Goal: Information Seeking & Learning: Learn about a topic

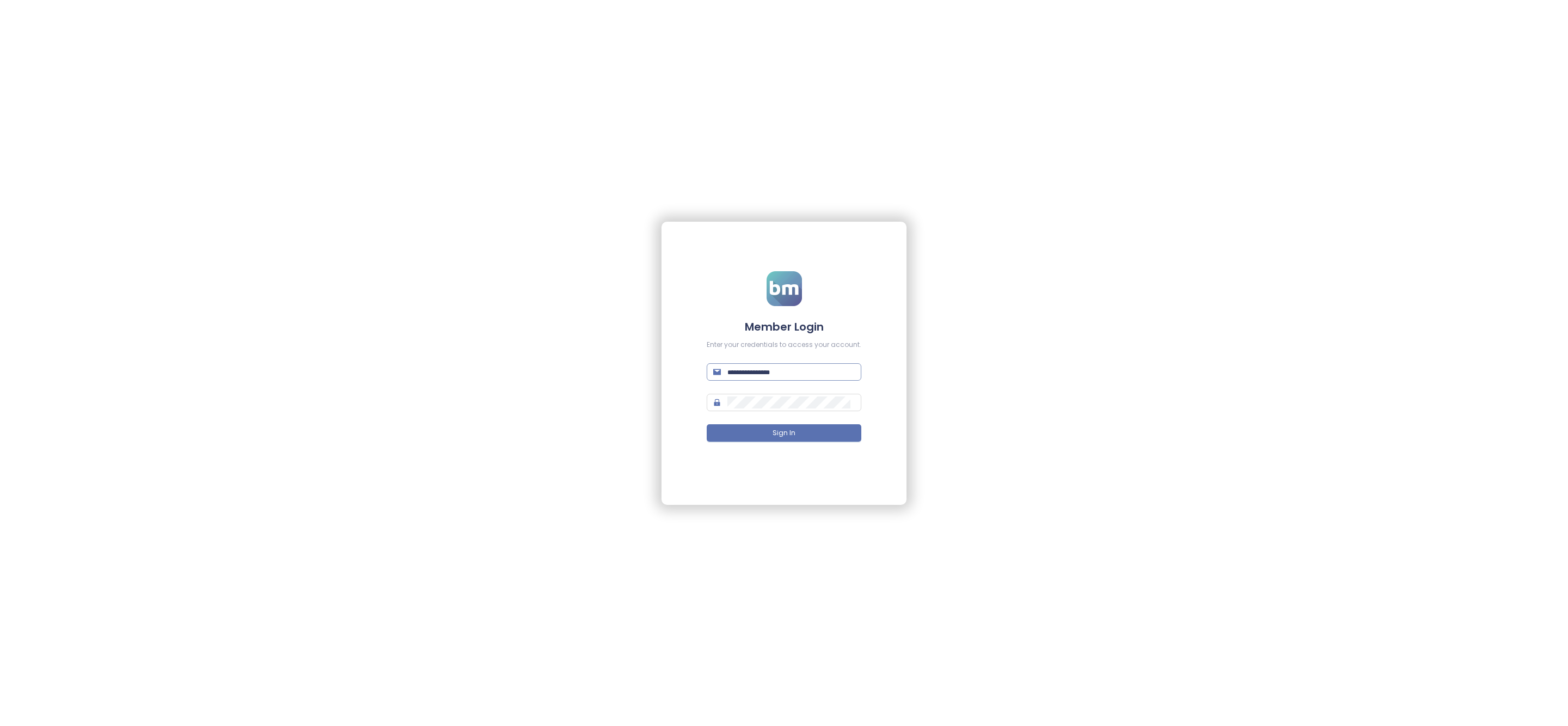
click at [791, 366] on input "text" at bounding box center [791, 372] width 127 height 12
type input "**********"
click at [766, 375] on input "text" at bounding box center [791, 372] width 127 height 12
type input "**********"
click at [837, 435] on button "Sign In" at bounding box center [784, 433] width 155 height 18
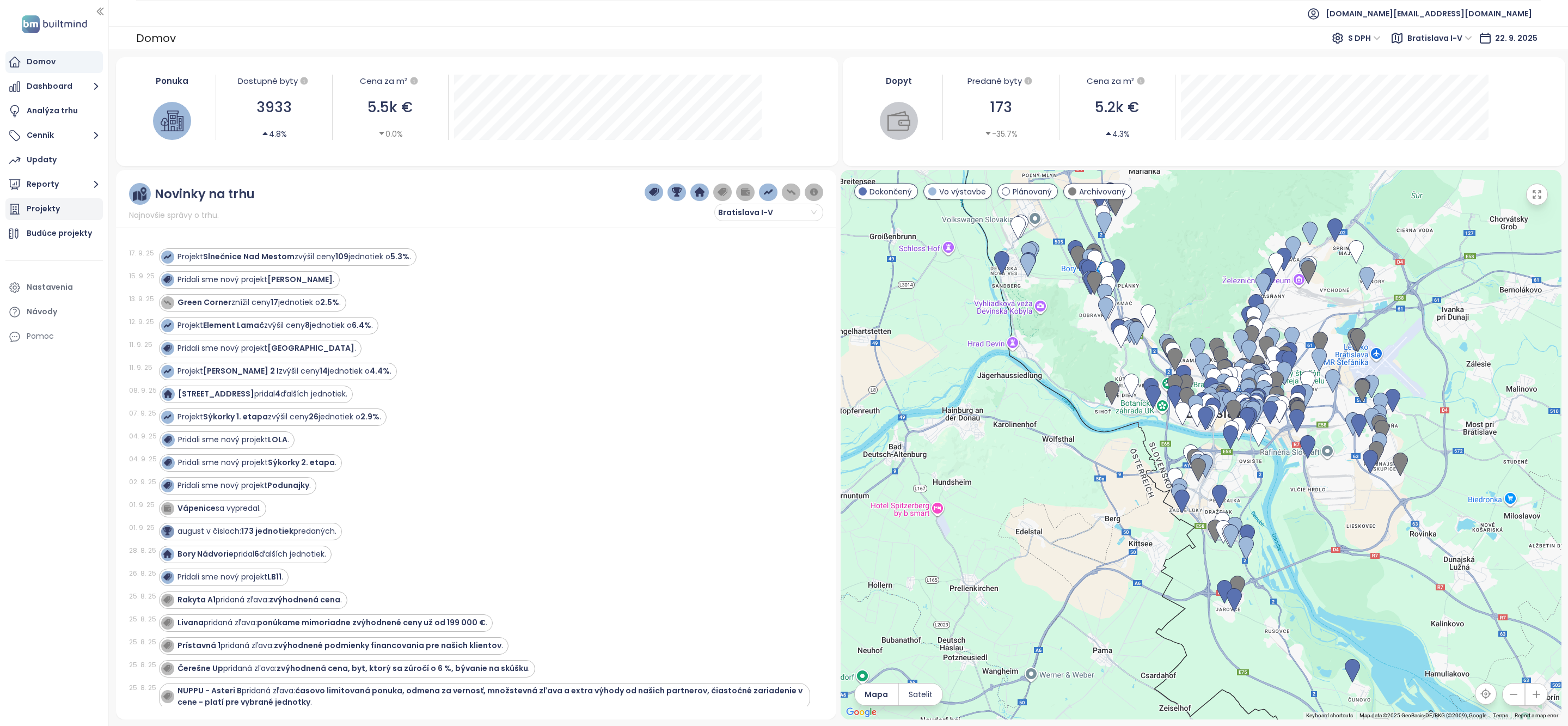
click at [49, 210] on div "Projekty" at bounding box center [43, 209] width 33 height 13
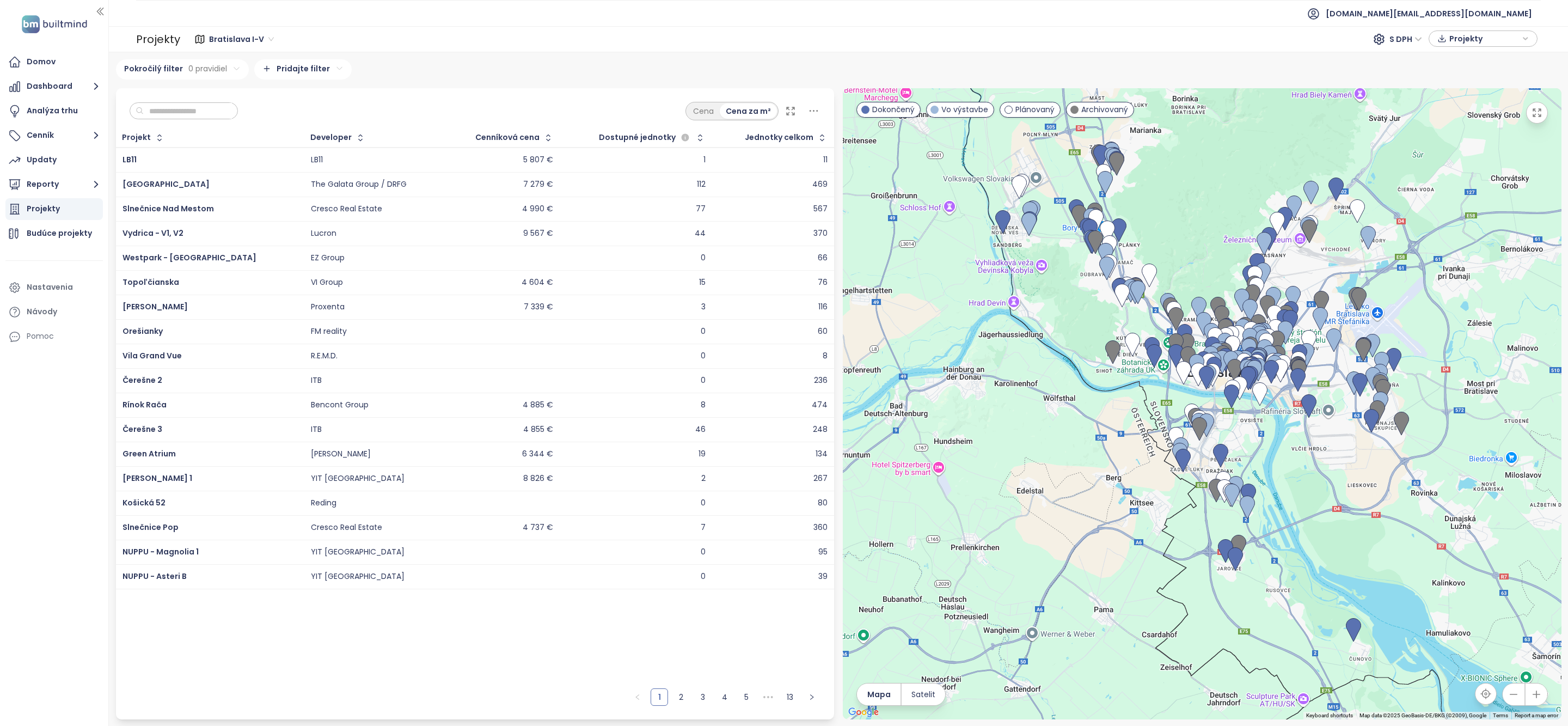
click at [184, 117] on input "text" at bounding box center [187, 111] width 88 height 16
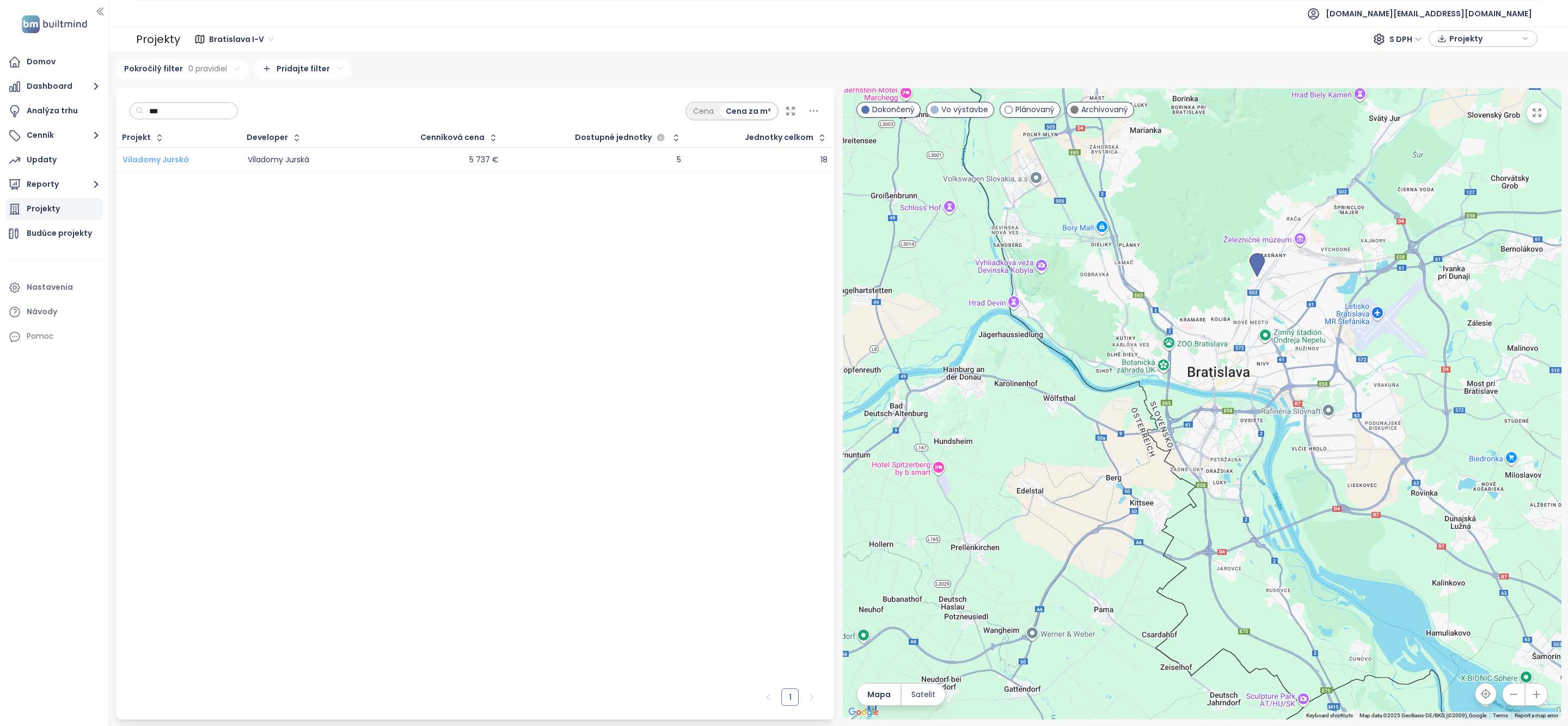
type input "***"
click at [177, 155] on span "Viladomy Jurská" at bounding box center [155, 160] width 66 height 11
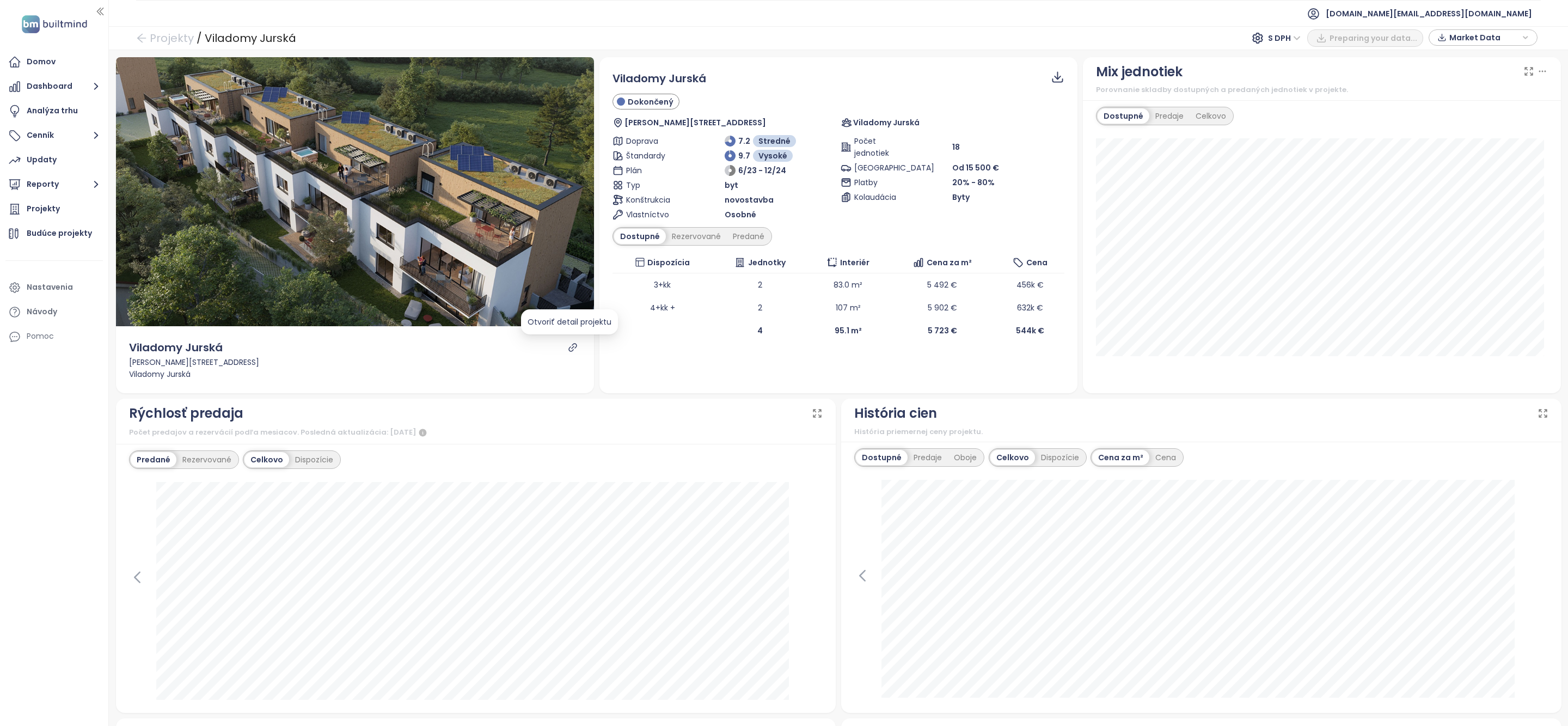
click at [569, 346] on icon "link" at bounding box center [572, 347] width 8 height 8
click at [676, 236] on div "Rezervované" at bounding box center [696, 236] width 61 height 15
click at [653, 236] on div "Dostupné" at bounding box center [639, 236] width 49 height 15
click at [744, 245] on div "Dostupné Rezervované Predané" at bounding box center [692, 236] width 159 height 18
click at [744, 236] on div "Predané" at bounding box center [749, 236] width 44 height 15
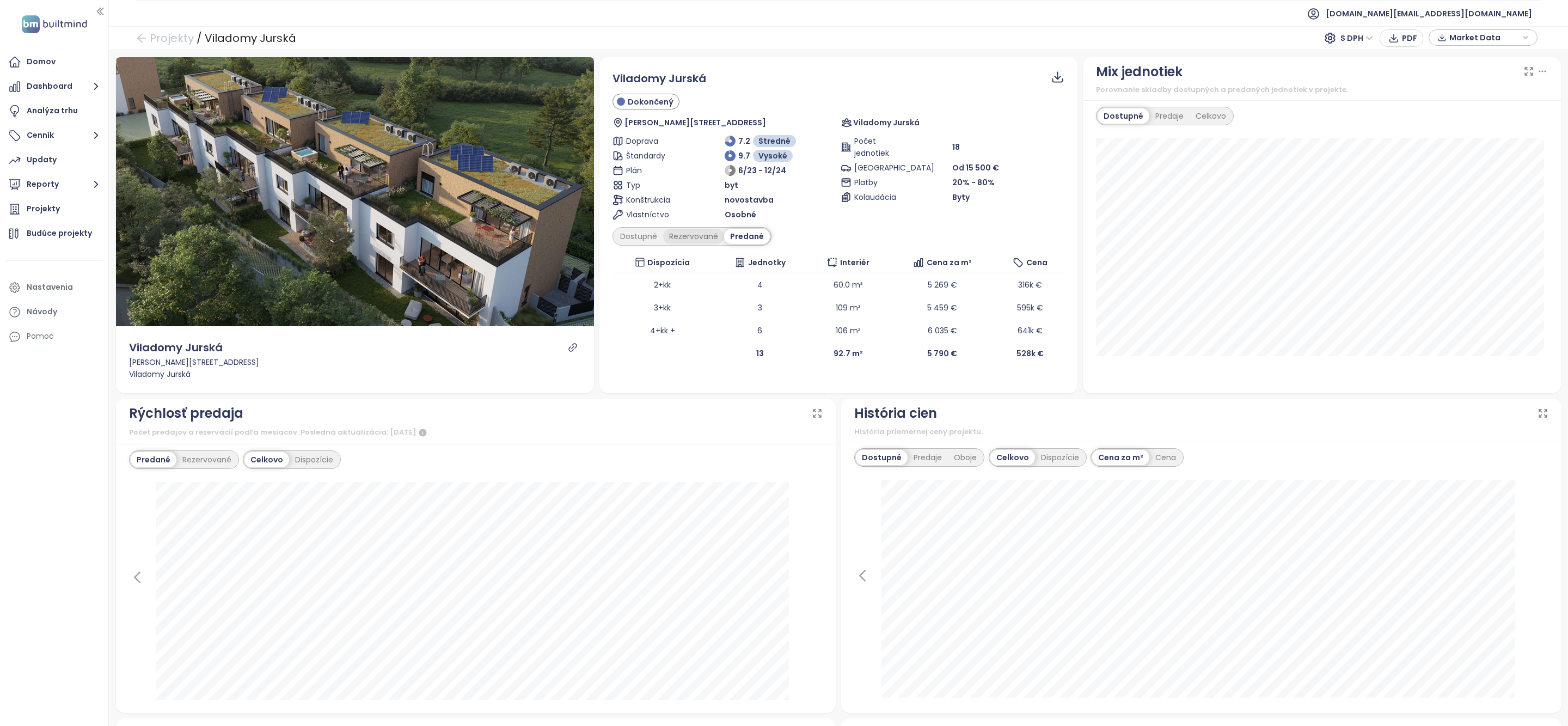
click at [704, 238] on div "Rezervované" at bounding box center [693, 236] width 61 height 15
click at [645, 241] on div "Dostupné" at bounding box center [639, 236] width 49 height 15
click at [695, 242] on div "Rezervované" at bounding box center [696, 236] width 61 height 15
click at [211, 451] on div "Predané Rezervované" at bounding box center [184, 460] width 110 height 18
click at [209, 457] on div "Rezervované" at bounding box center [207, 459] width 61 height 15
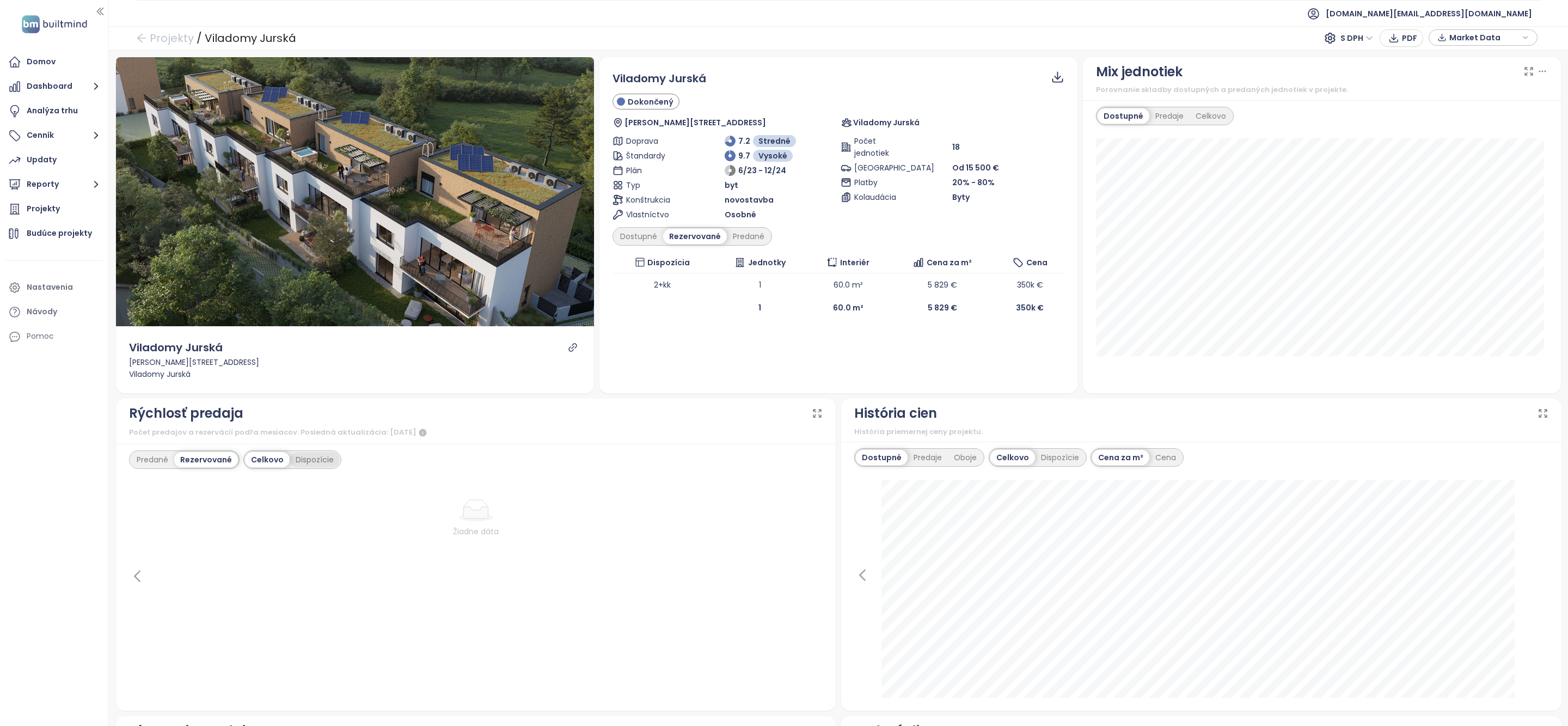
click at [309, 462] on div "Dispozície" at bounding box center [315, 459] width 50 height 15
click at [169, 460] on div "Predané" at bounding box center [153, 459] width 44 height 15
click at [445, 8] on ul "[DOMAIN_NAME][EMAIL_ADDRESS][DOMAIN_NAME]" at bounding box center [839, 13] width 1405 height 27
click at [916, 445] on div "Dostupné Predaje Oboje Celkovo Dispozície Cena za m² Cena [DATE] dostupné: 5 72…" at bounding box center [1201, 577] width 720 height 271
click at [916, 450] on div "Predaje" at bounding box center [928, 457] width 40 height 15
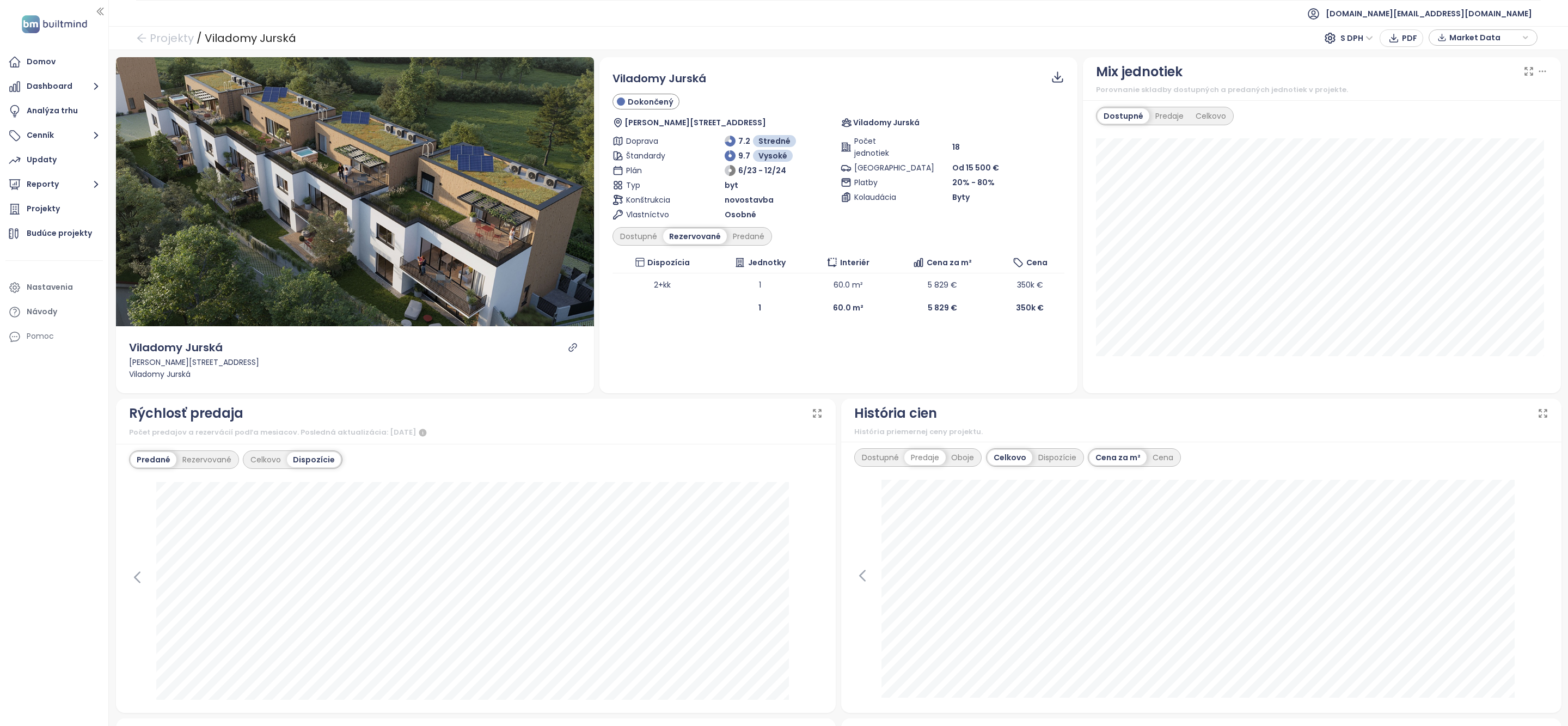
click at [973, 454] on div "Oboje" at bounding box center [962, 457] width 35 height 15
click at [1045, 458] on div "Dispozície" at bounding box center [1059, 457] width 50 height 15
click at [970, 462] on div "Celkovo" at bounding box center [977, 457] width 43 height 15
click at [268, 465] on div "Celkovo" at bounding box center [266, 459] width 43 height 15
click at [615, 230] on div "Dostupné" at bounding box center [639, 236] width 49 height 15
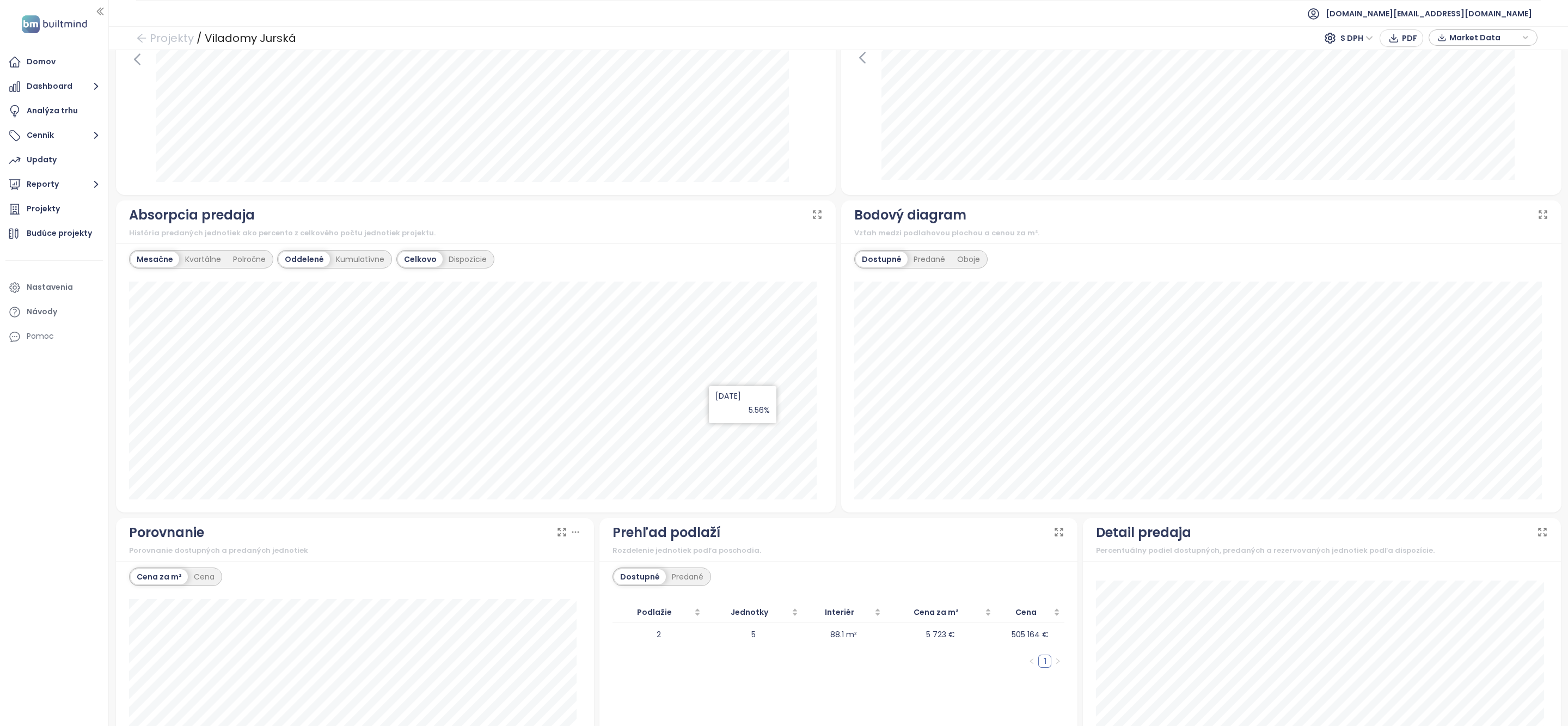
scroll to position [629, 0]
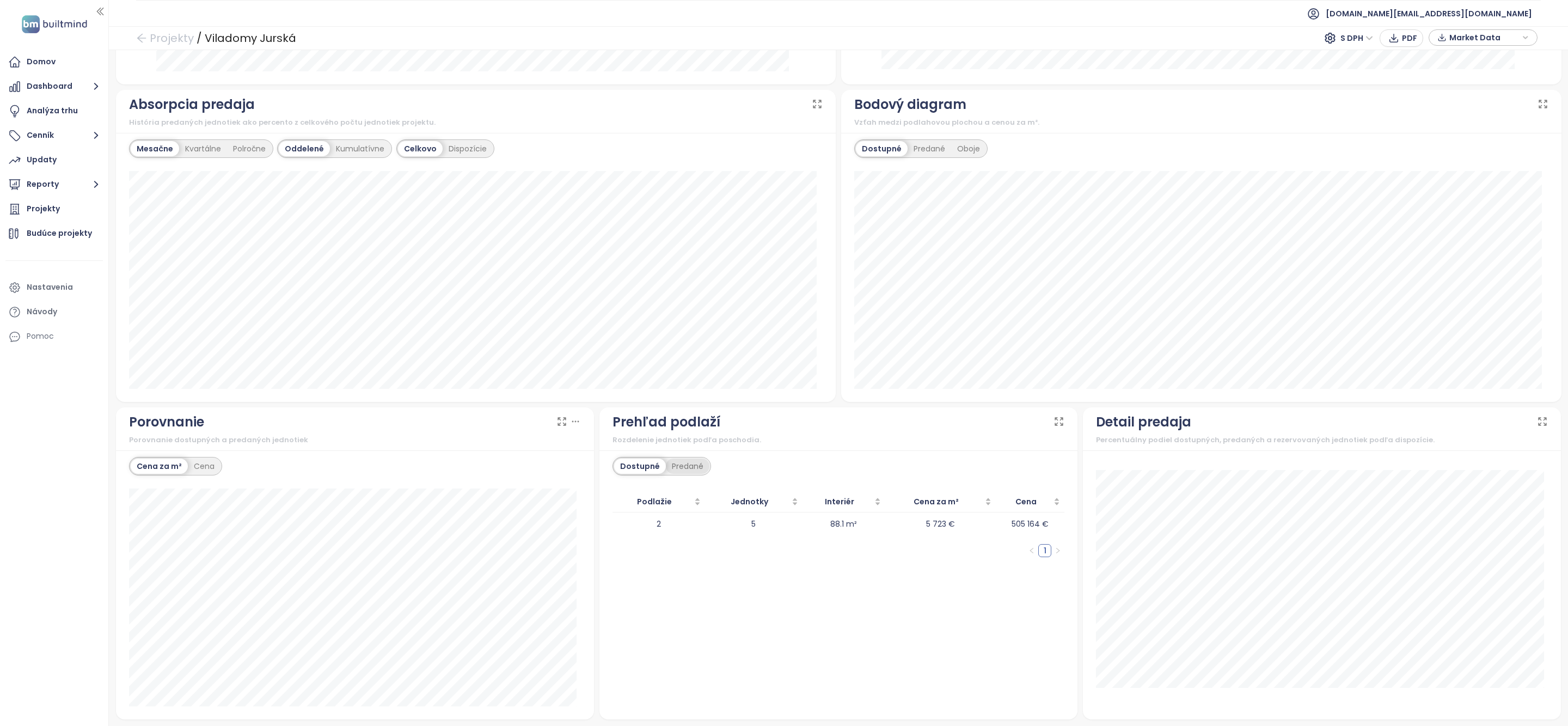
click at [685, 466] on div "Predané" at bounding box center [688, 466] width 44 height 15
click at [647, 467] on div "Dostupné" at bounding box center [639, 466] width 49 height 15
click at [666, 465] on div "Predané" at bounding box center [688, 466] width 44 height 15
click at [38, 66] on div "Domov" at bounding box center [41, 62] width 29 height 13
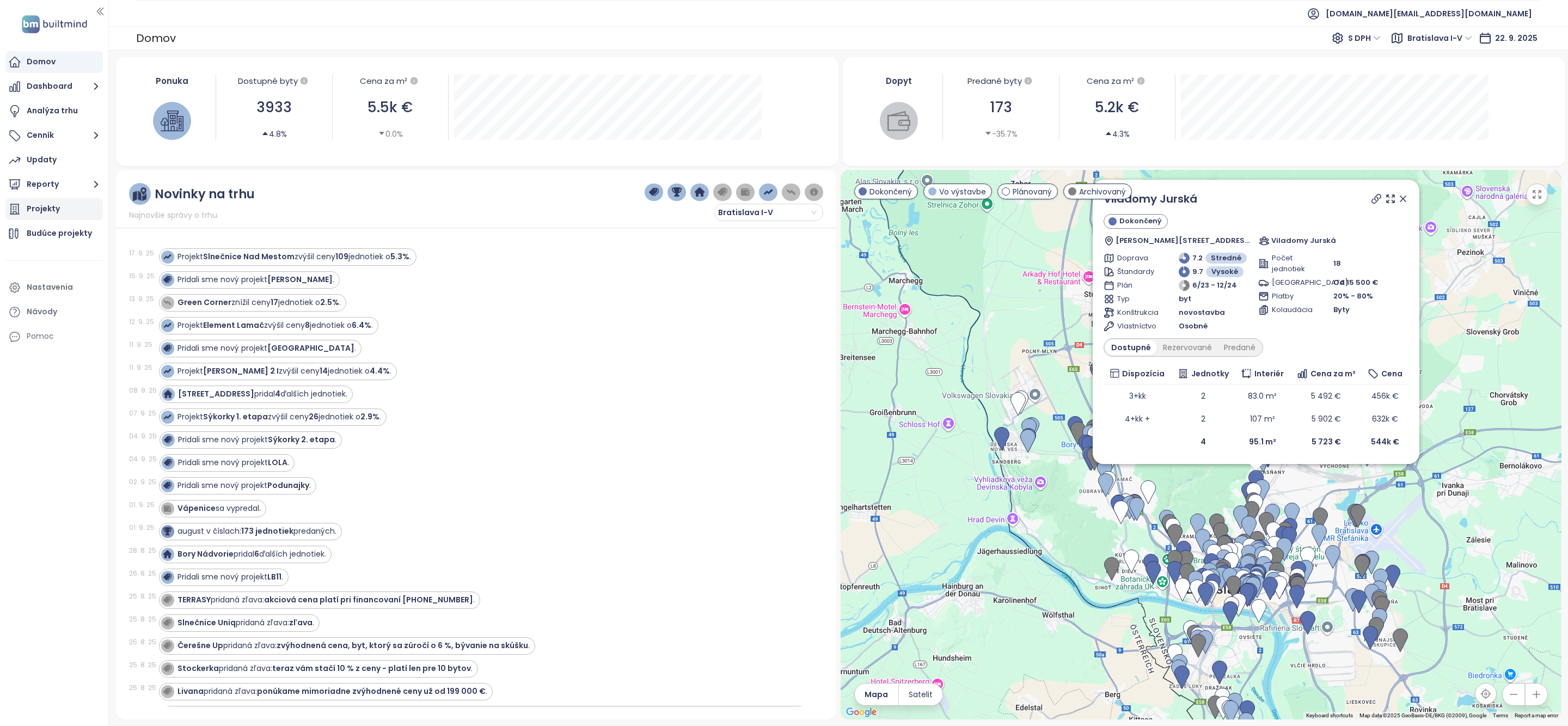
click at [75, 217] on div "Projekty" at bounding box center [54, 210] width 97 height 22
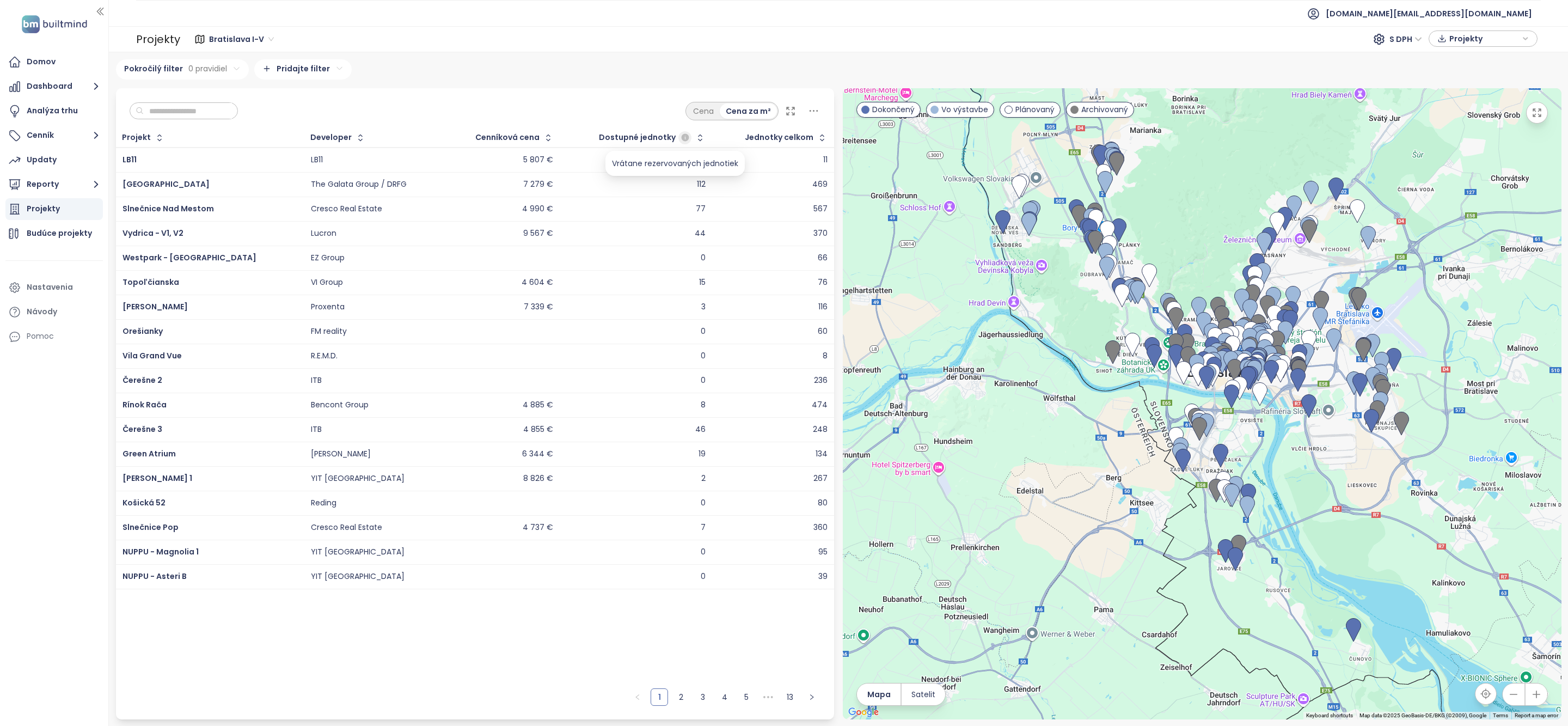
click at [681, 134] on icon "button" at bounding box center [685, 138] width 10 height 10
click at [695, 135] on icon "button" at bounding box center [700, 138] width 11 height 11
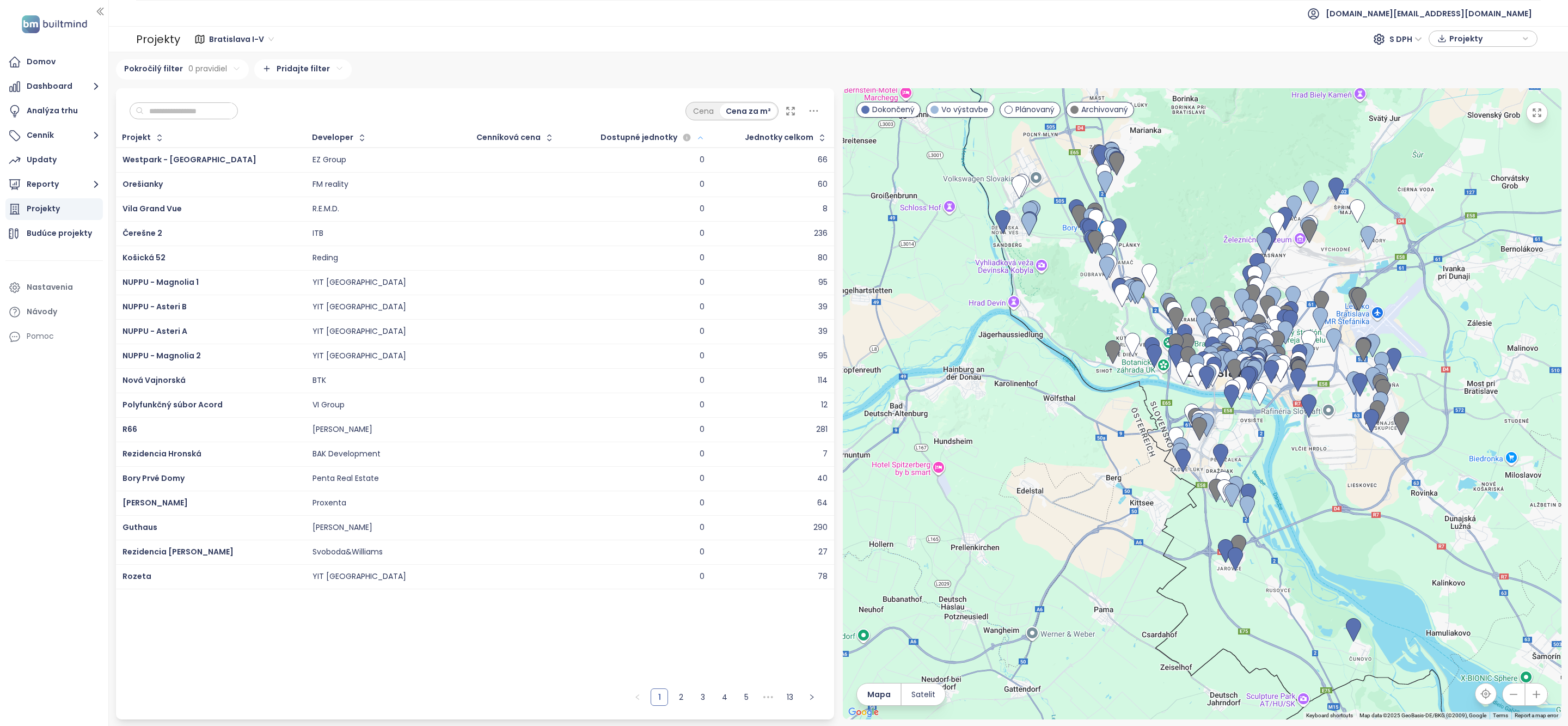
click at [696, 135] on icon "button" at bounding box center [700, 138] width 8 height 13
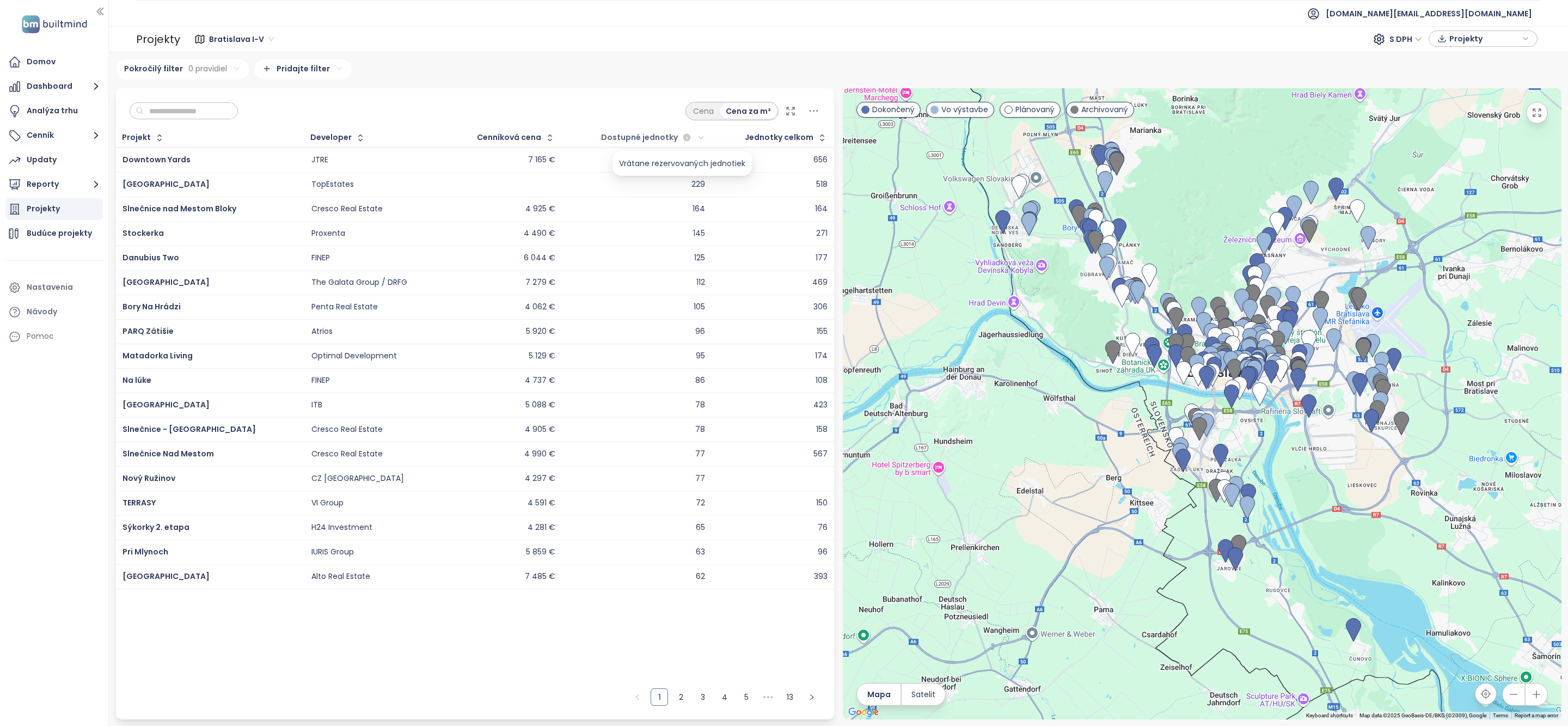
click at [687, 135] on icon "button" at bounding box center [687, 138] width 10 height 10
click at [687, 136] on button "button" at bounding box center [687, 138] width 13 height 13
click at [697, 137] on icon "button" at bounding box center [701, 138] width 8 height 13
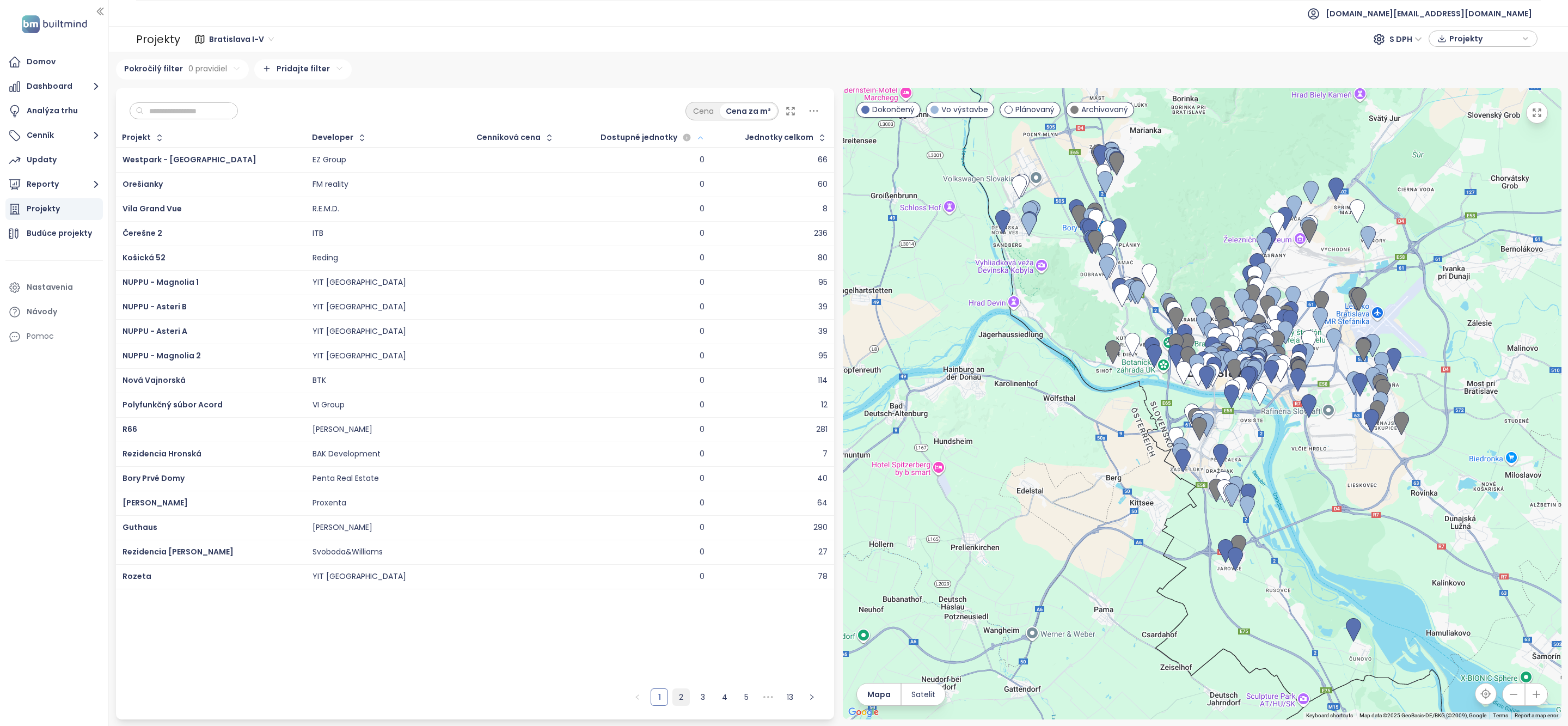
click at [683, 699] on link "2" at bounding box center [681, 697] width 16 height 16
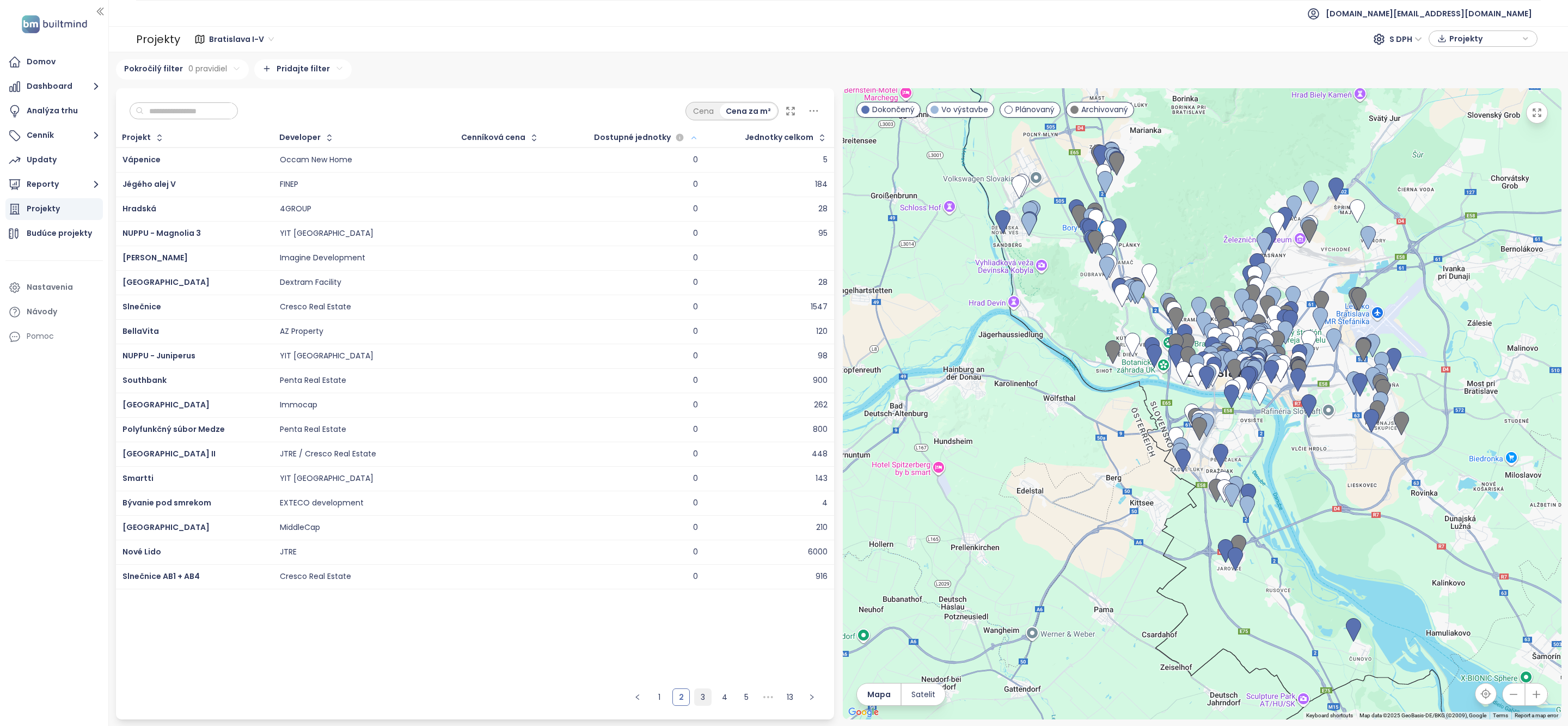
click at [696, 696] on link "3" at bounding box center [702, 697] width 16 height 16
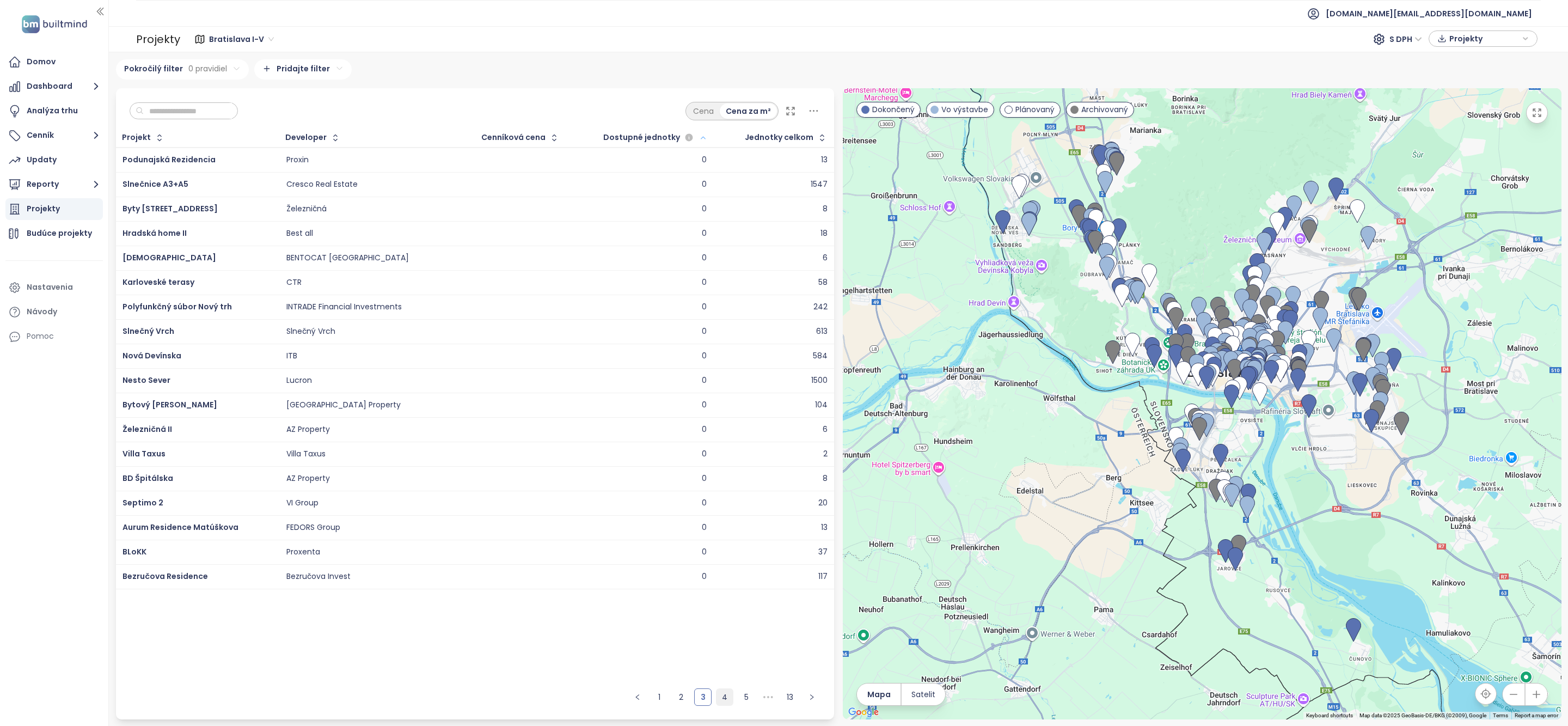
click at [720, 696] on link "4" at bounding box center [724, 697] width 16 height 16
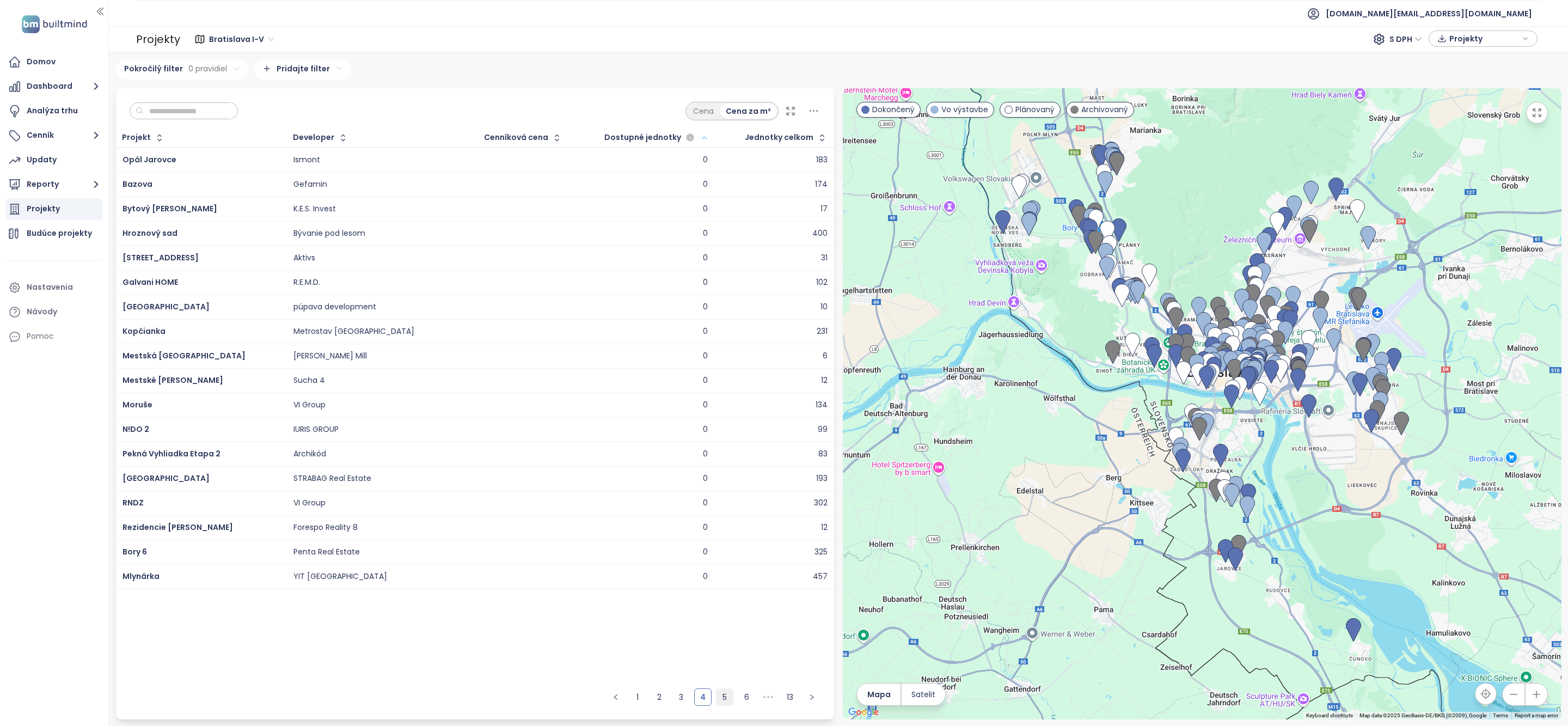
click at [731, 700] on link "5" at bounding box center [724, 697] width 16 height 16
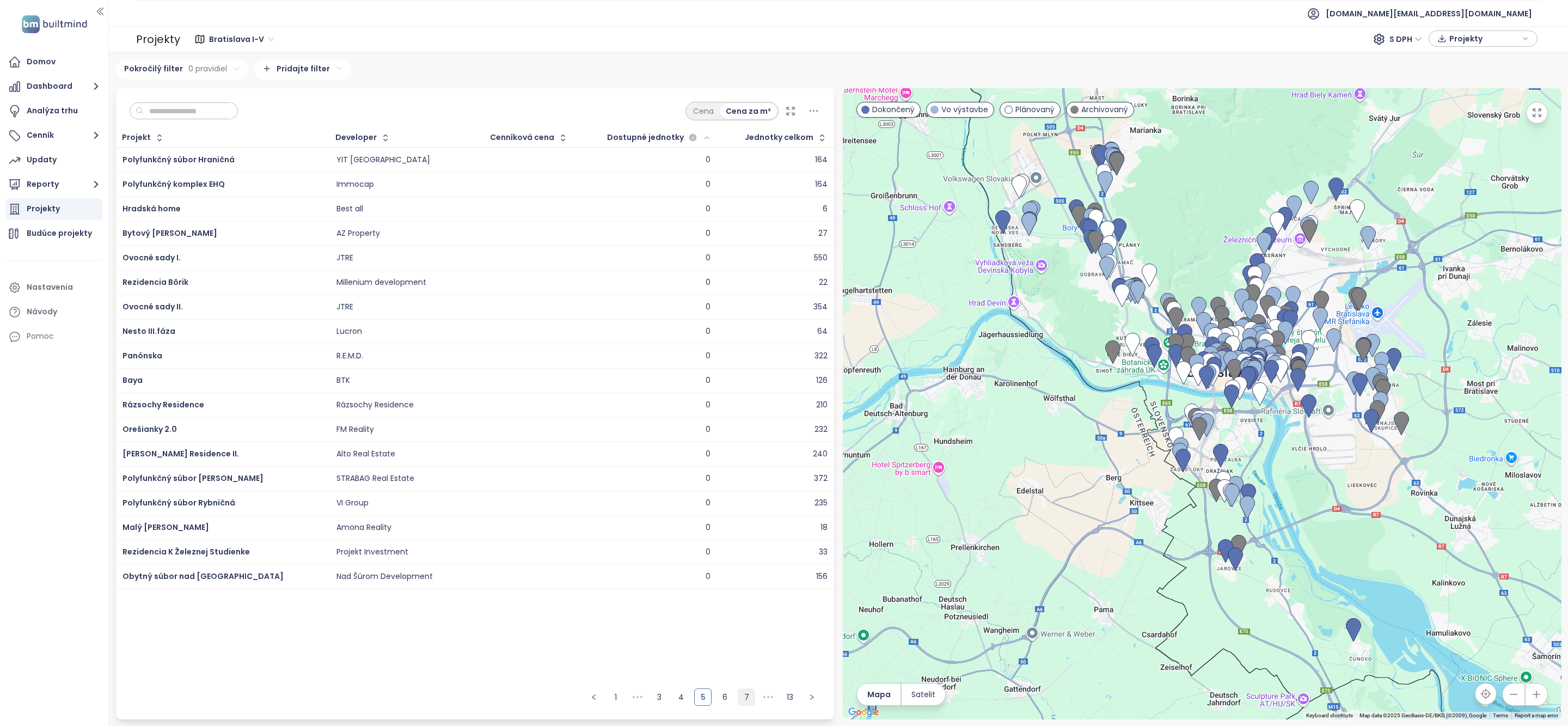
click at [724, 695] on link "6" at bounding box center [724, 697] width 16 height 16
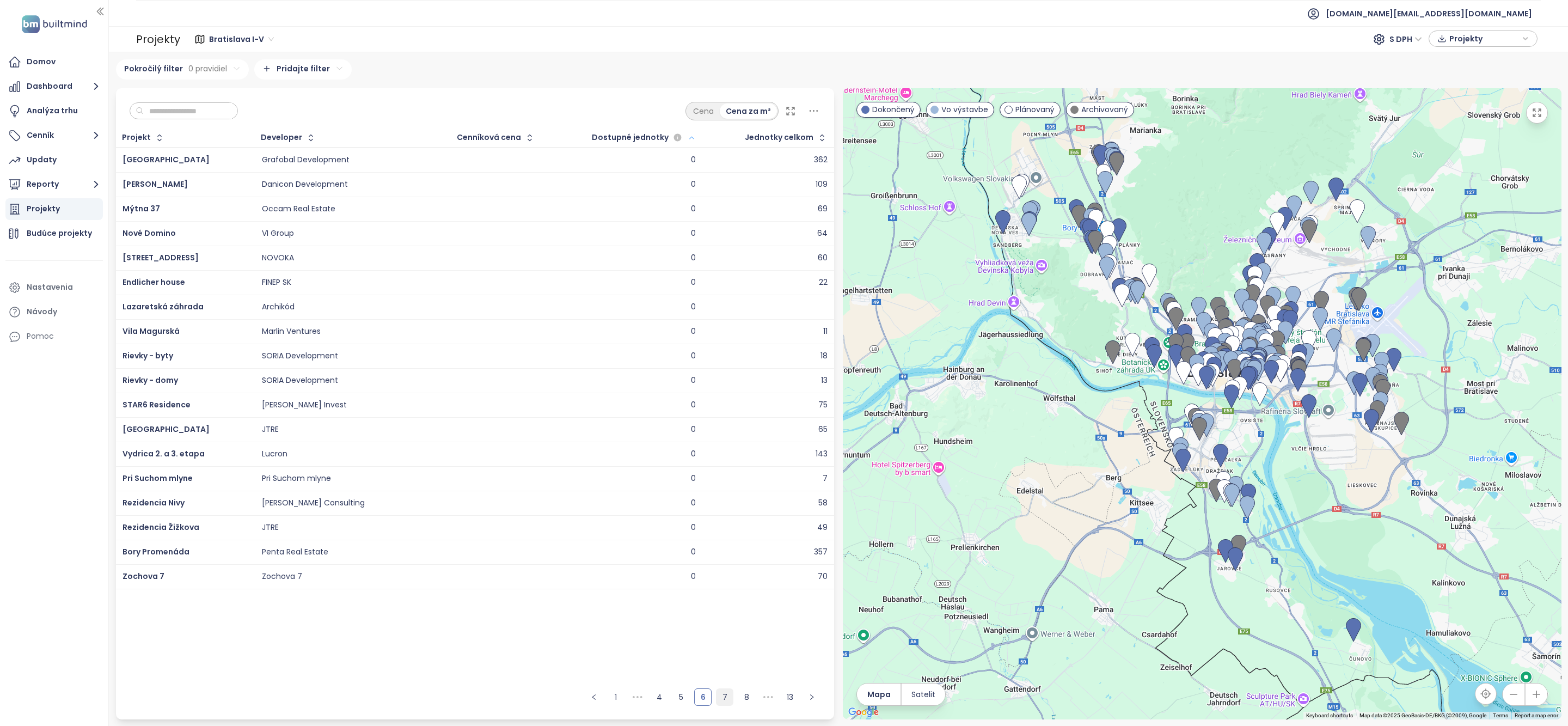
click at [732, 696] on link "7" at bounding box center [724, 697] width 16 height 16
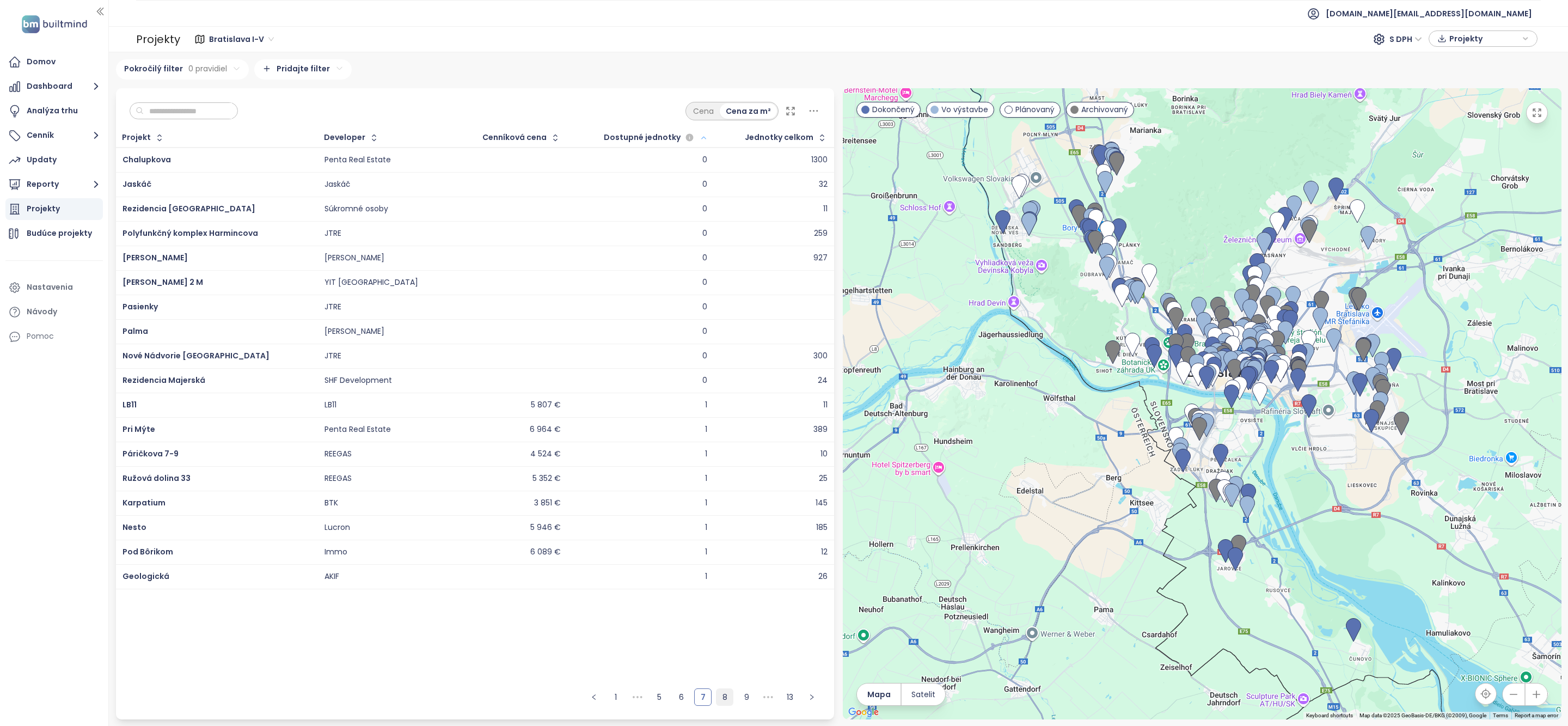
click at [728, 699] on link "8" at bounding box center [724, 697] width 16 height 16
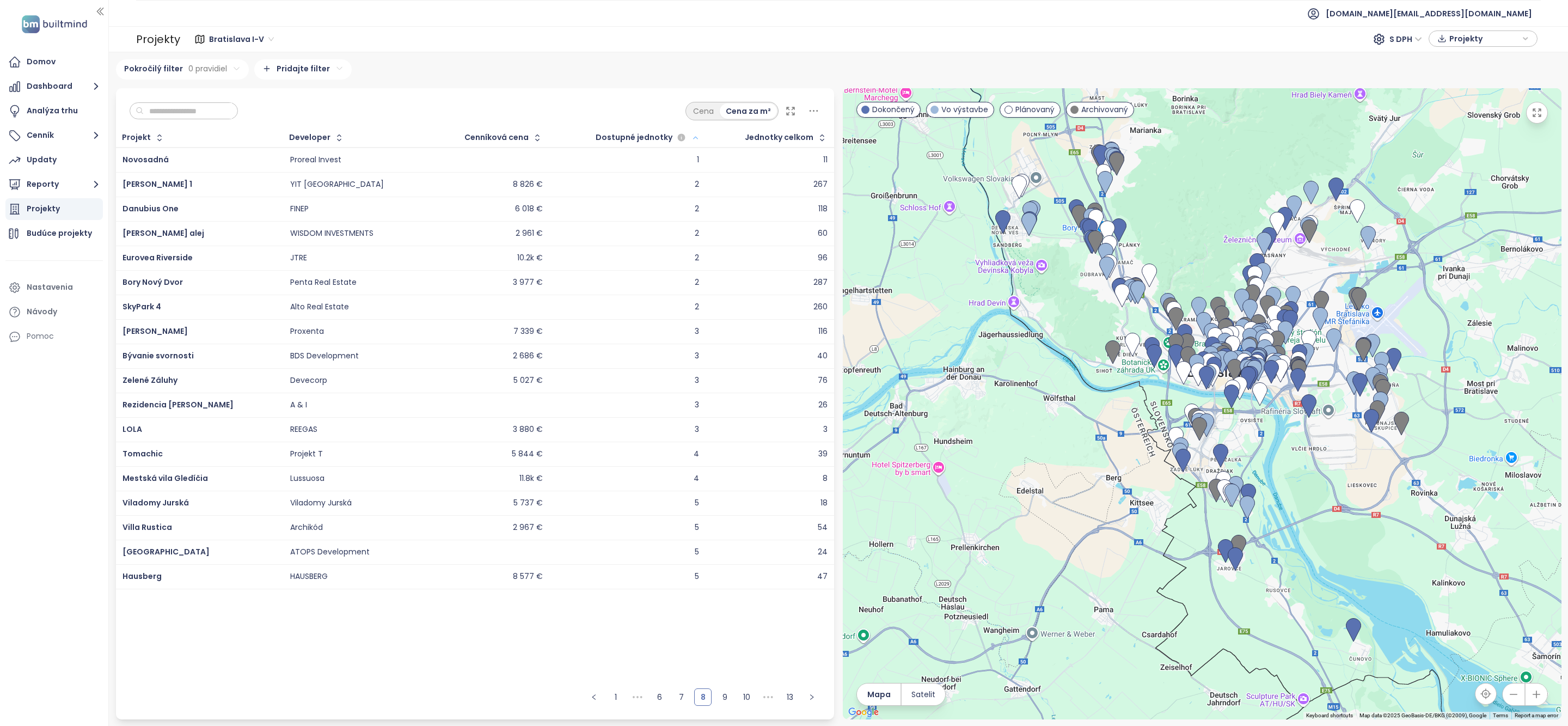
click at [609, 699] on link "1" at bounding box center [615, 697] width 16 height 16
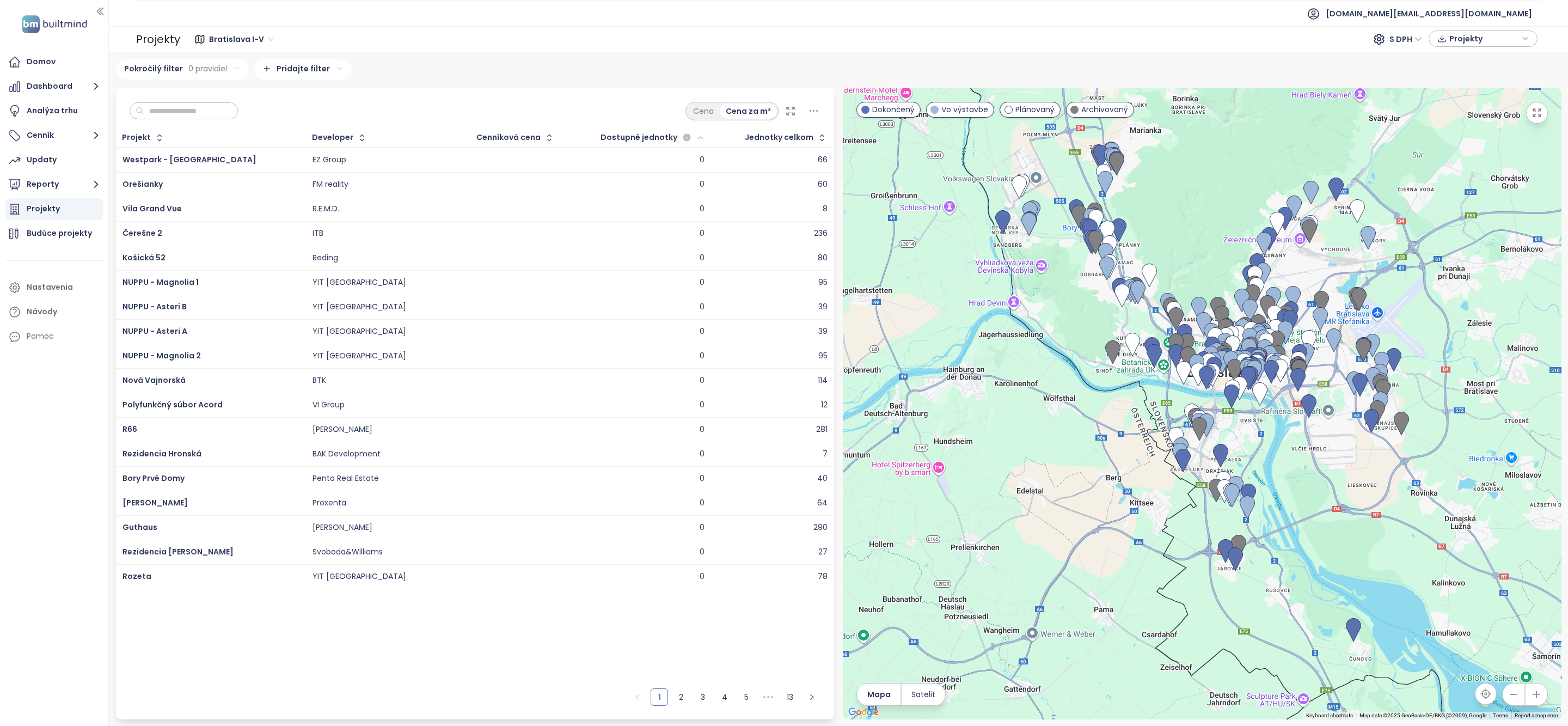
click at [597, 697] on div "1 2 3 4 5 ••• 13" at bounding box center [475, 702] width 719 height 37
click at [35, 60] on div "Domov" at bounding box center [41, 62] width 29 height 13
